Goal: Information Seeking & Learning: Understand process/instructions

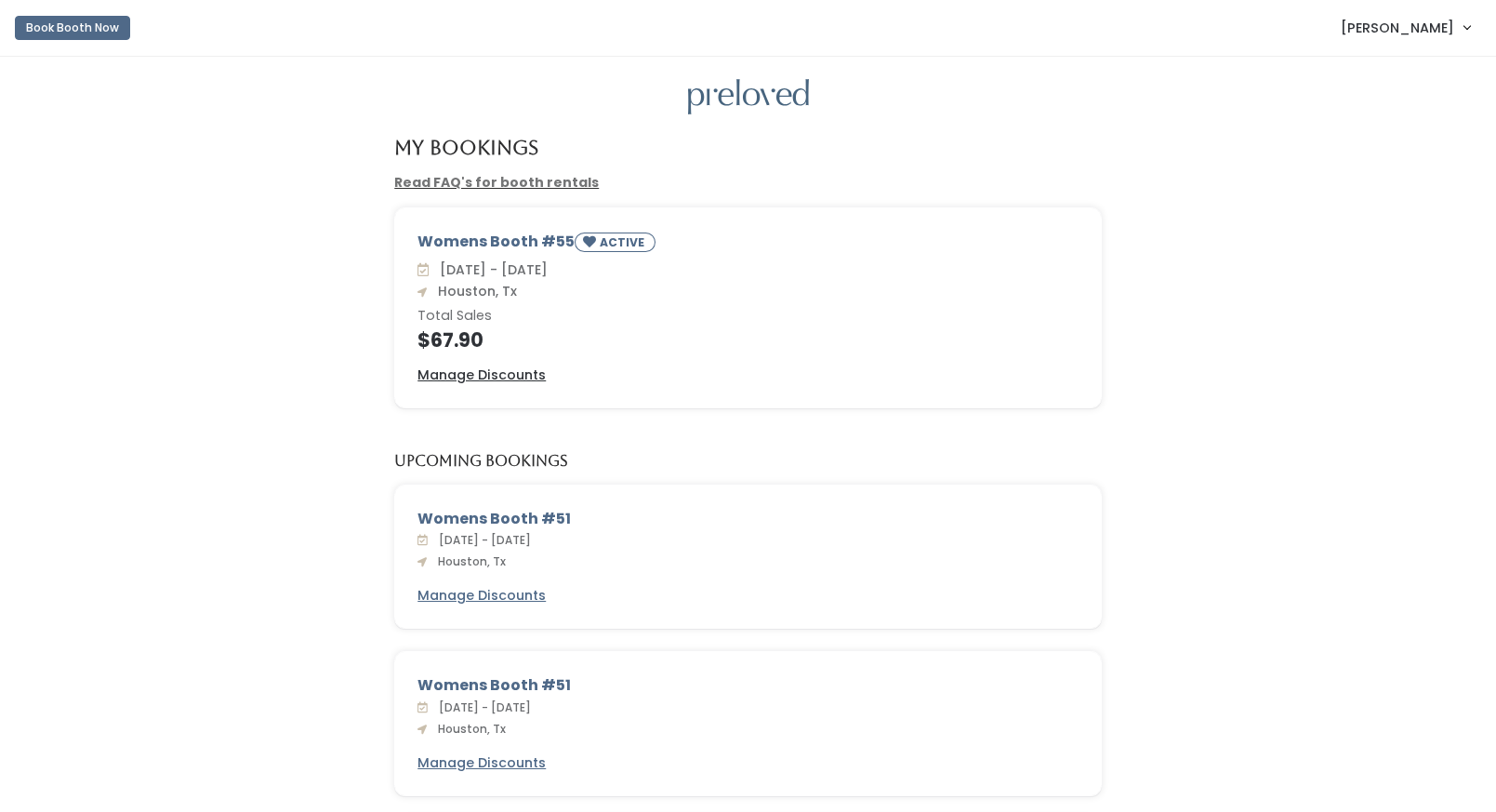
click at [491, 187] on link "Read FAQ's for booth rentals" at bounding box center [497, 182] width 205 height 18
